Goal: Task Accomplishment & Management: Use online tool/utility

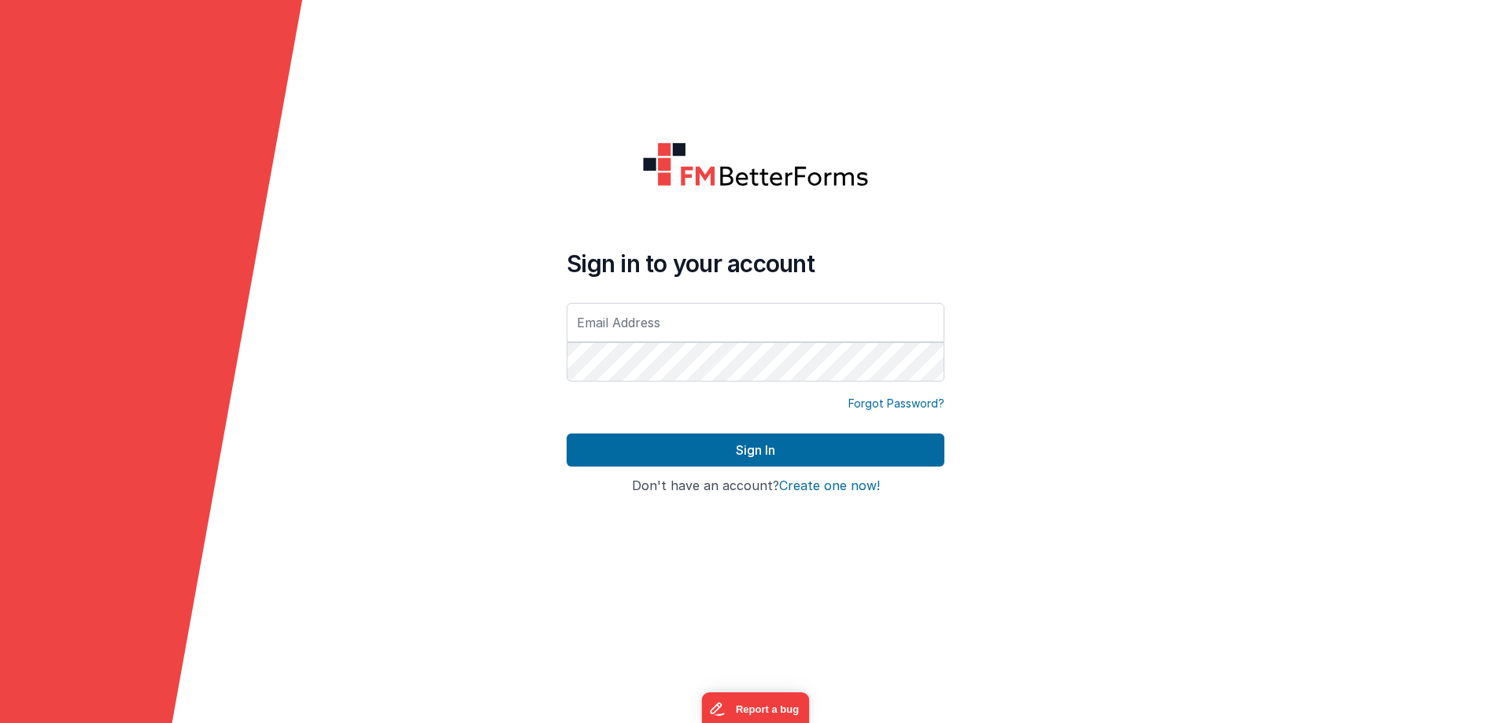
type input "[EMAIL_ADDRESS][DOMAIN_NAME]"
drag, startPoint x: 736, startPoint y: 328, endPoint x: 571, endPoint y: 326, distance: 165.3
click at [571, 326] on input "[EMAIL_ADDRESS][DOMAIN_NAME]" at bounding box center [756, 322] width 378 height 39
click at [640, 108] on form "Sign in to your account [PERSON_NAME][EMAIL_ADDRESS][DOMAIN_NAME] Forgot Passwo…" at bounding box center [755, 361] width 1511 height 723
drag, startPoint x: 770, startPoint y: 331, endPoint x: 537, endPoint y: 332, distance: 233.7
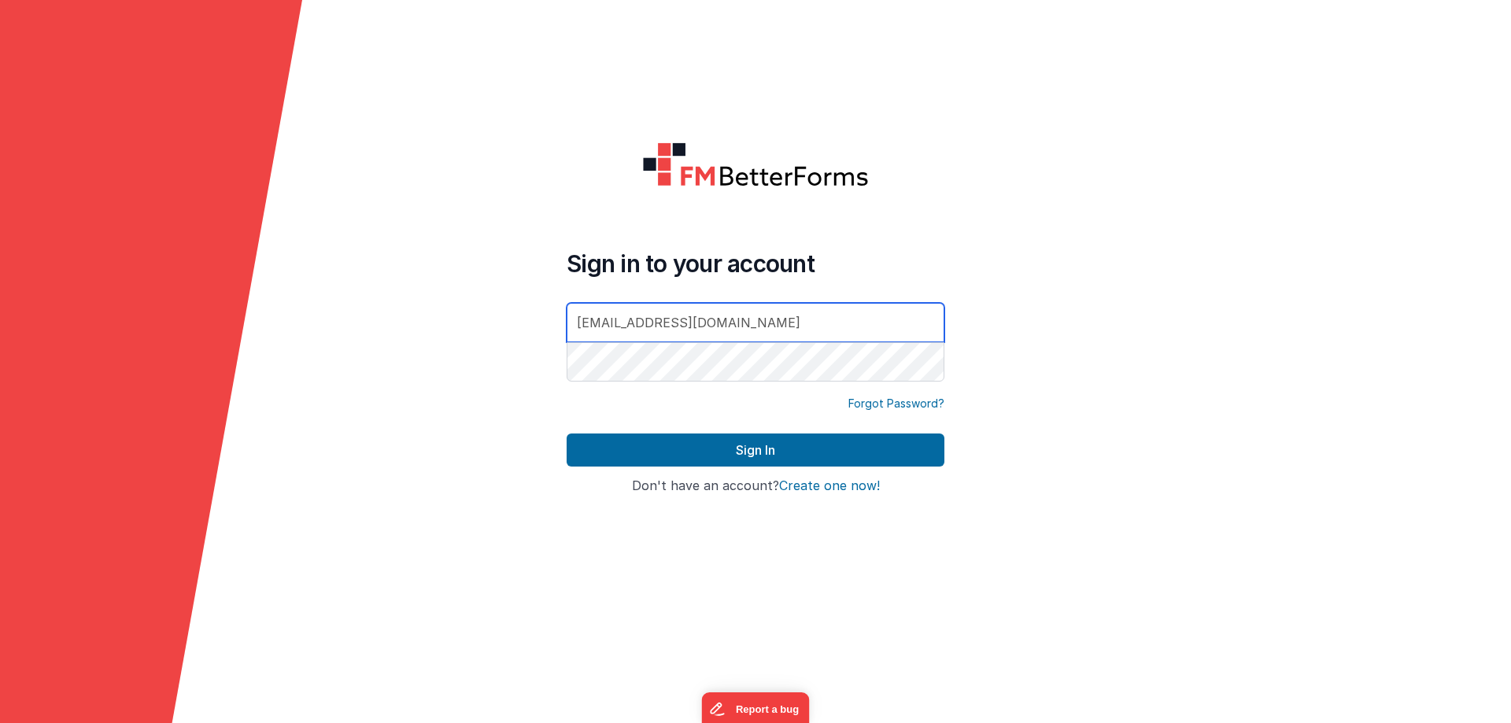
click at [537, 332] on form "Sign in to your account [PERSON_NAME][EMAIL_ADDRESS][DOMAIN_NAME] Forgot Passwo…" at bounding box center [755, 361] width 1511 height 723
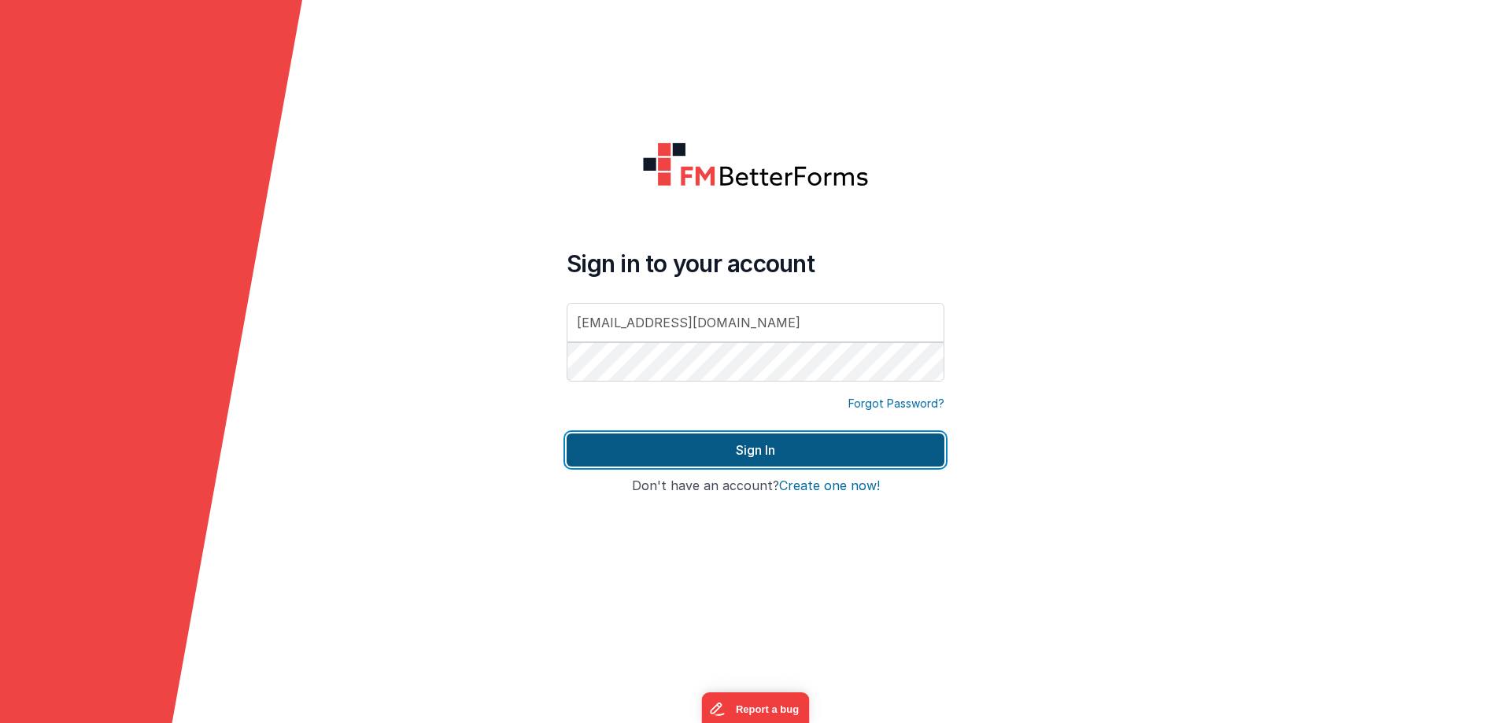
click at [741, 452] on button "Sign In" at bounding box center [756, 450] width 378 height 33
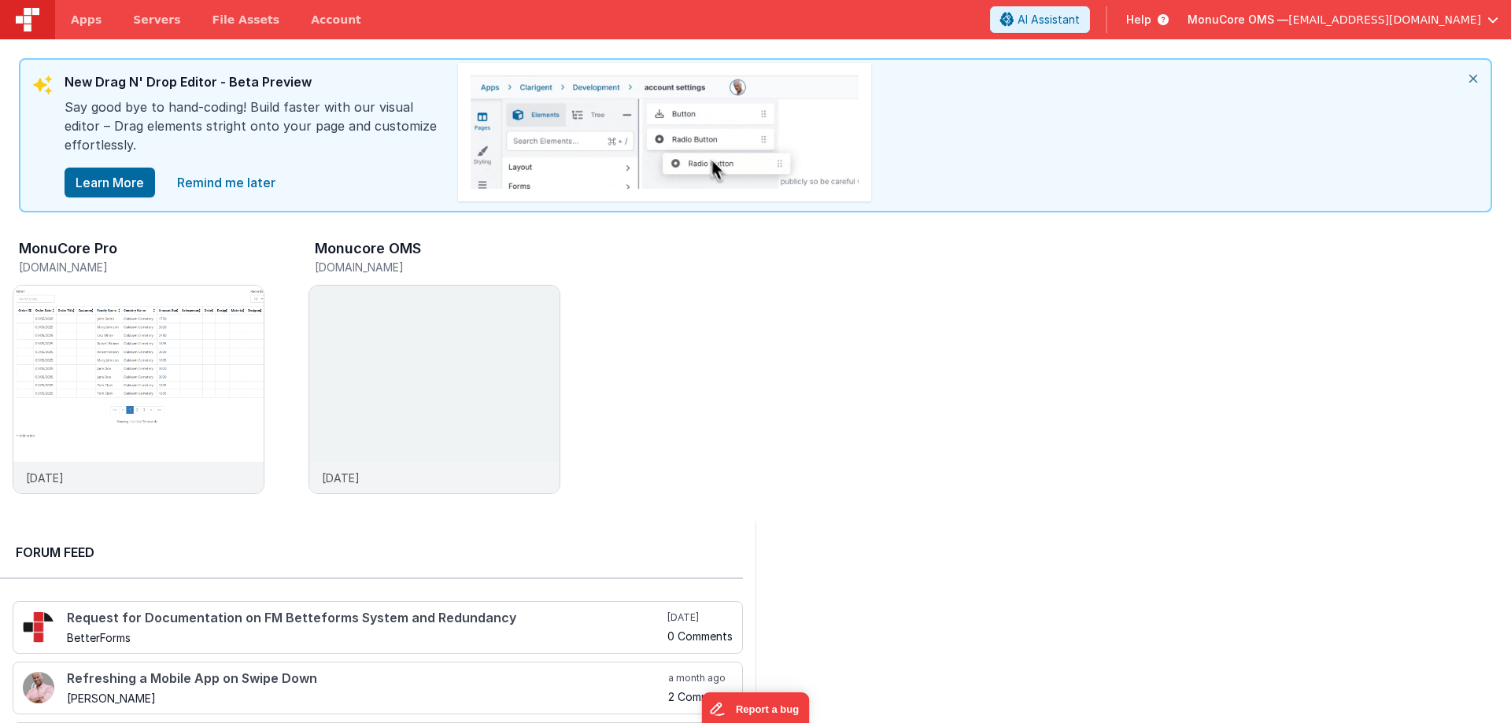
click at [1169, 13] on icon at bounding box center [1159, 20] width 17 height 16
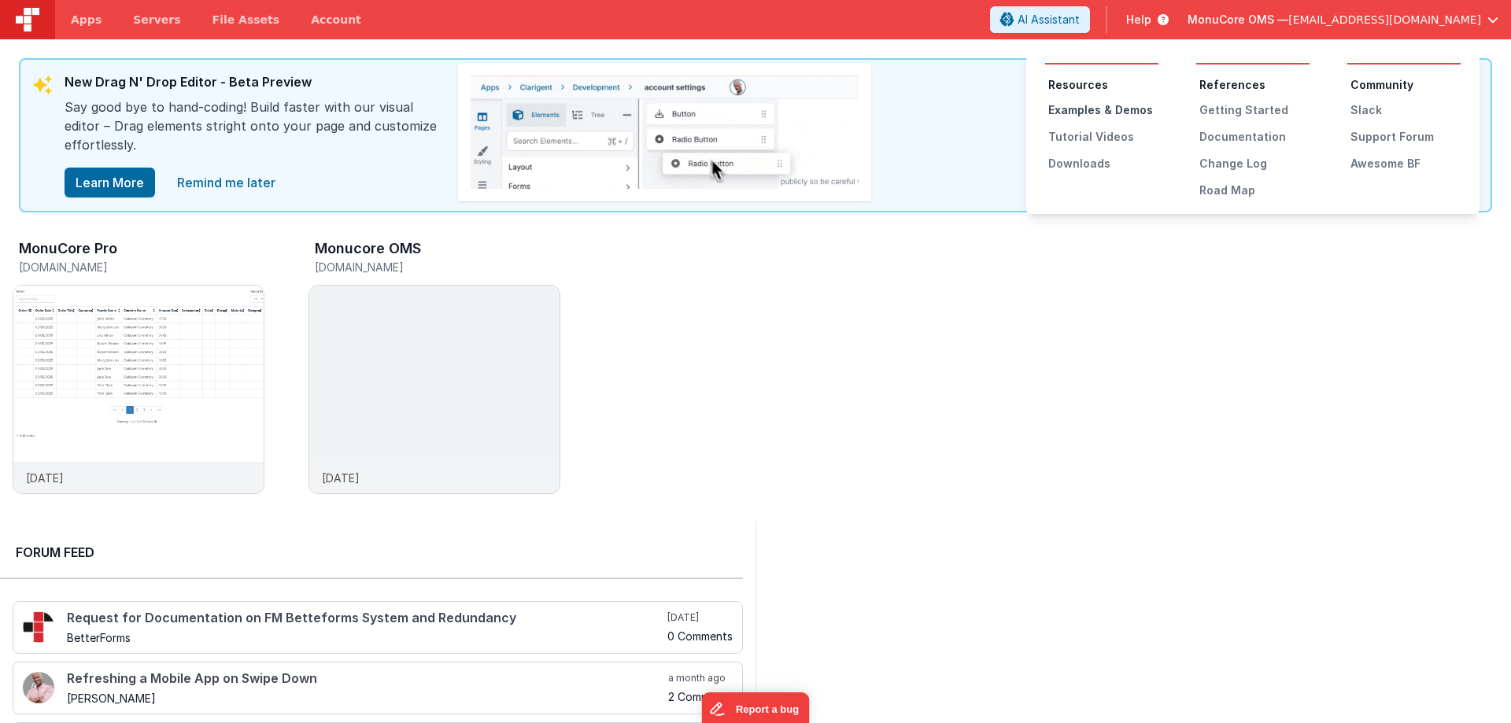
click at [1132, 110] on div "Examples & Demos" at bounding box center [1103, 110] width 110 height 16
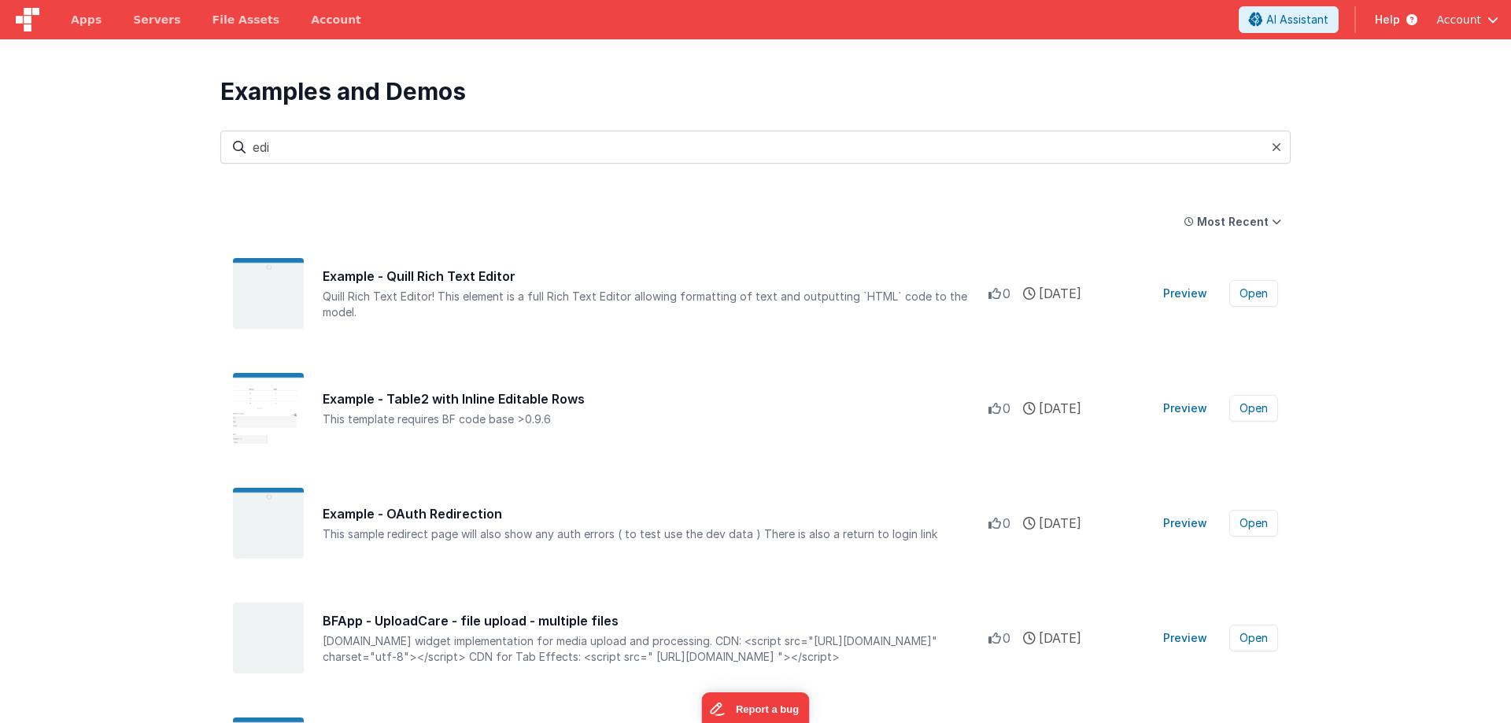
type input "edit"
